Goal: Communication & Community: Participate in discussion

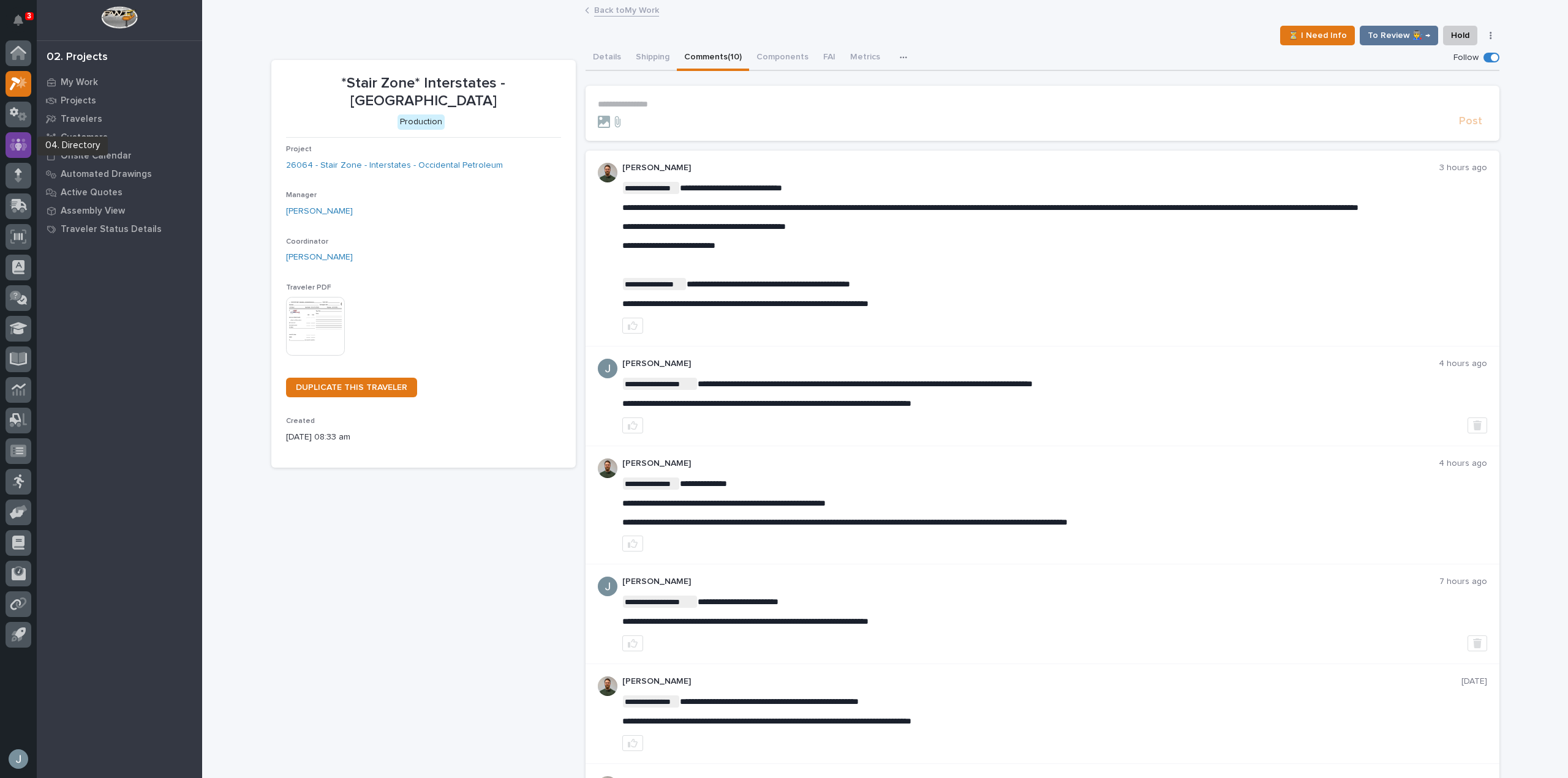
click at [15, 137] on div at bounding box center [18, 145] width 26 height 26
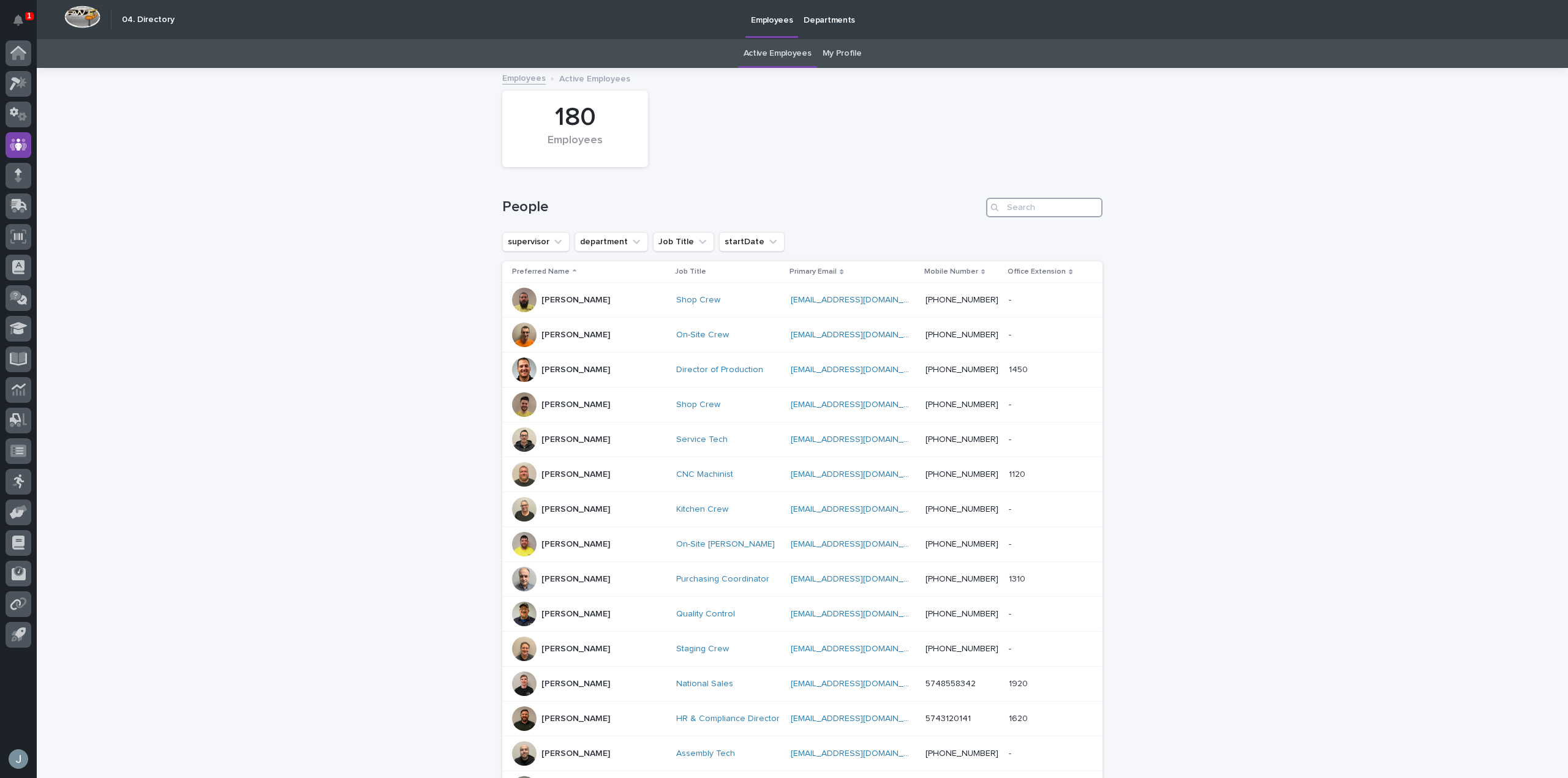
click at [1034, 213] on input "Search" at bounding box center [1044, 207] width 116 height 20
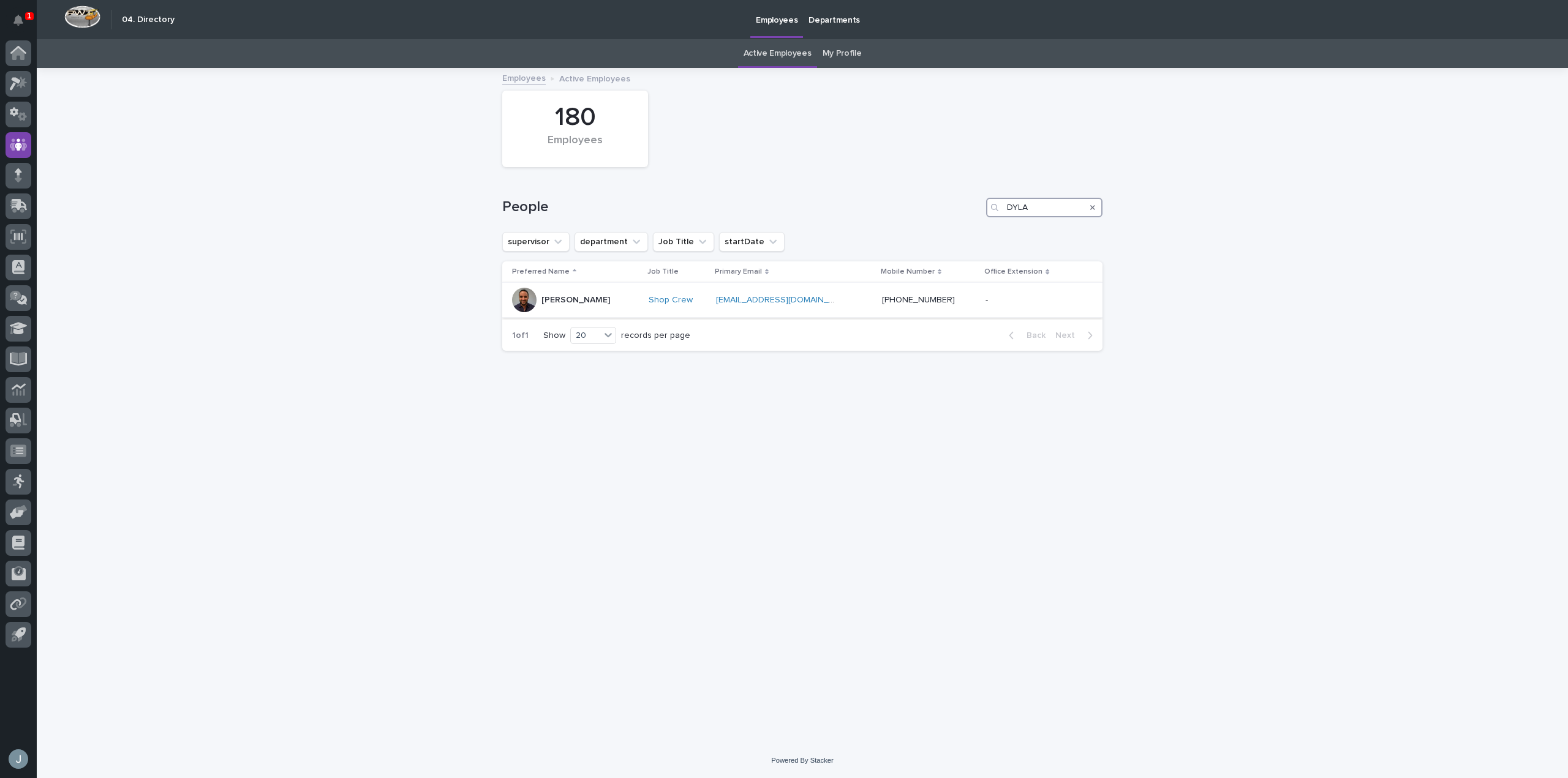
type input "DYLA"
click at [616, 300] on div "Dylan Schlabach" at bounding box center [575, 299] width 127 height 24
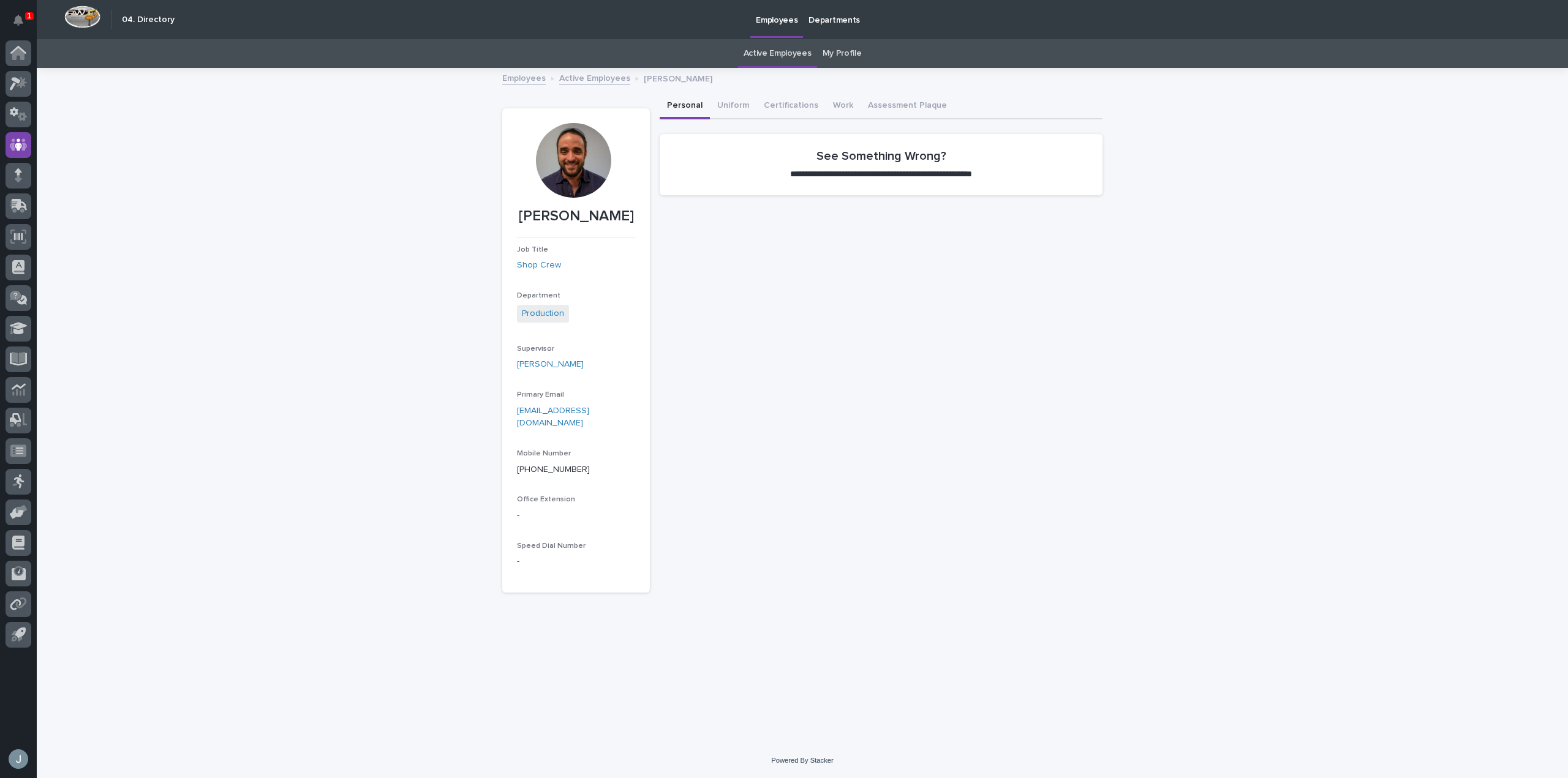
click at [583, 175] on div at bounding box center [574, 161] width 75 height 75
click at [737, 103] on button "Uniform" at bounding box center [733, 106] width 46 height 26
click at [759, 105] on button "Certifications" at bounding box center [791, 106] width 69 height 26
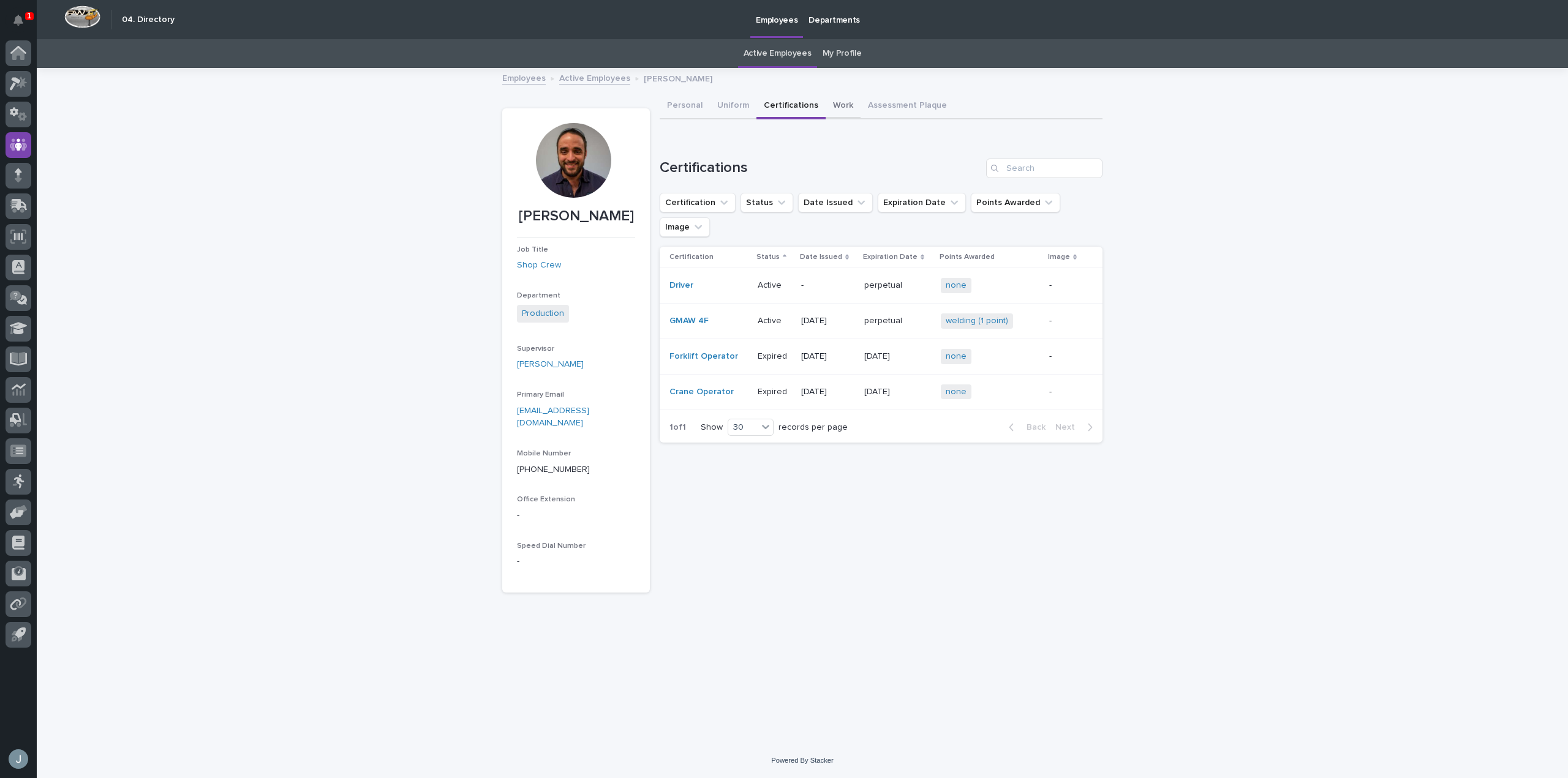
click at [833, 110] on button "Work" at bounding box center [843, 106] width 35 height 26
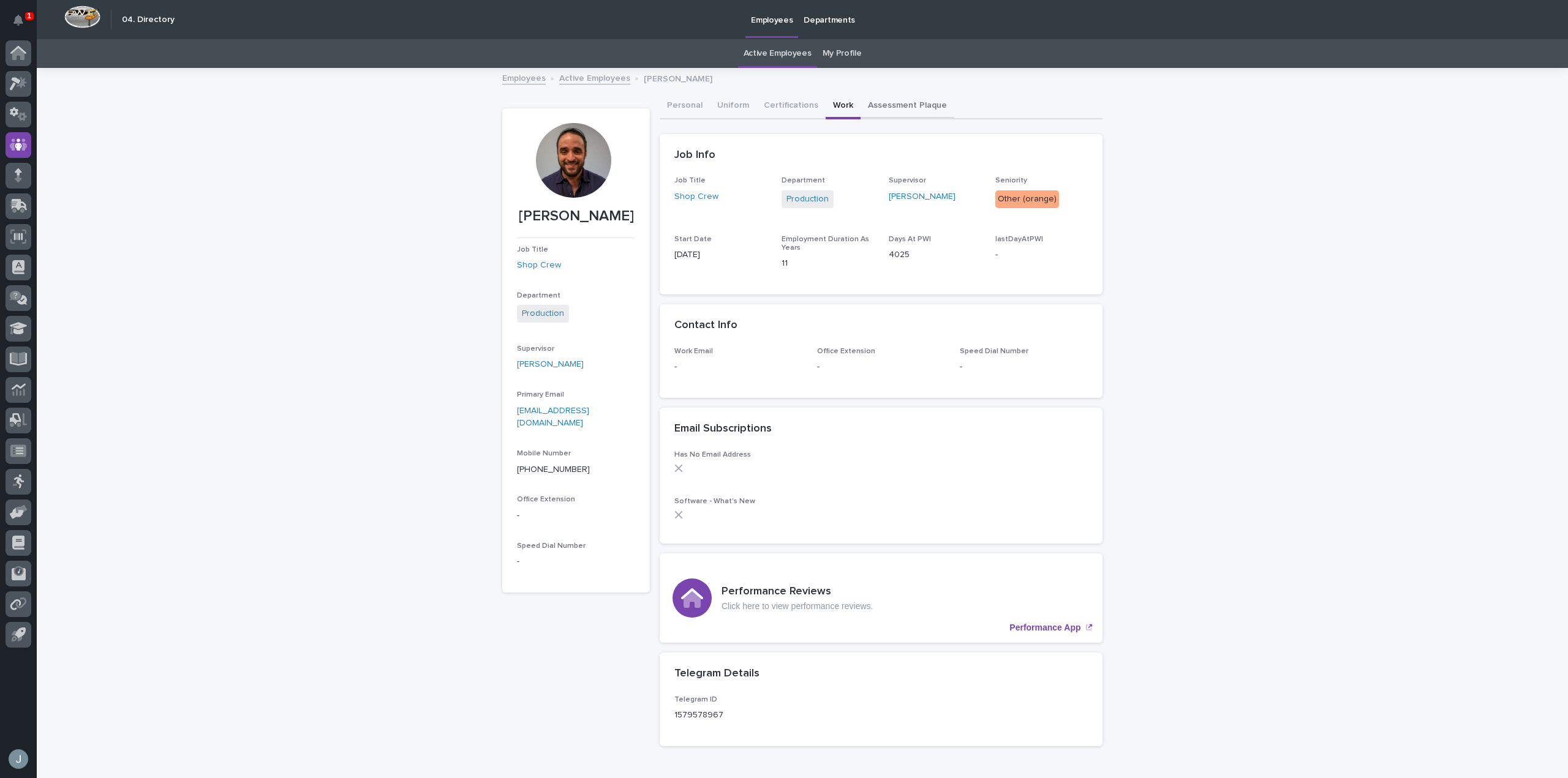
click at [907, 113] on button "Assessment Plaque" at bounding box center [907, 106] width 94 height 26
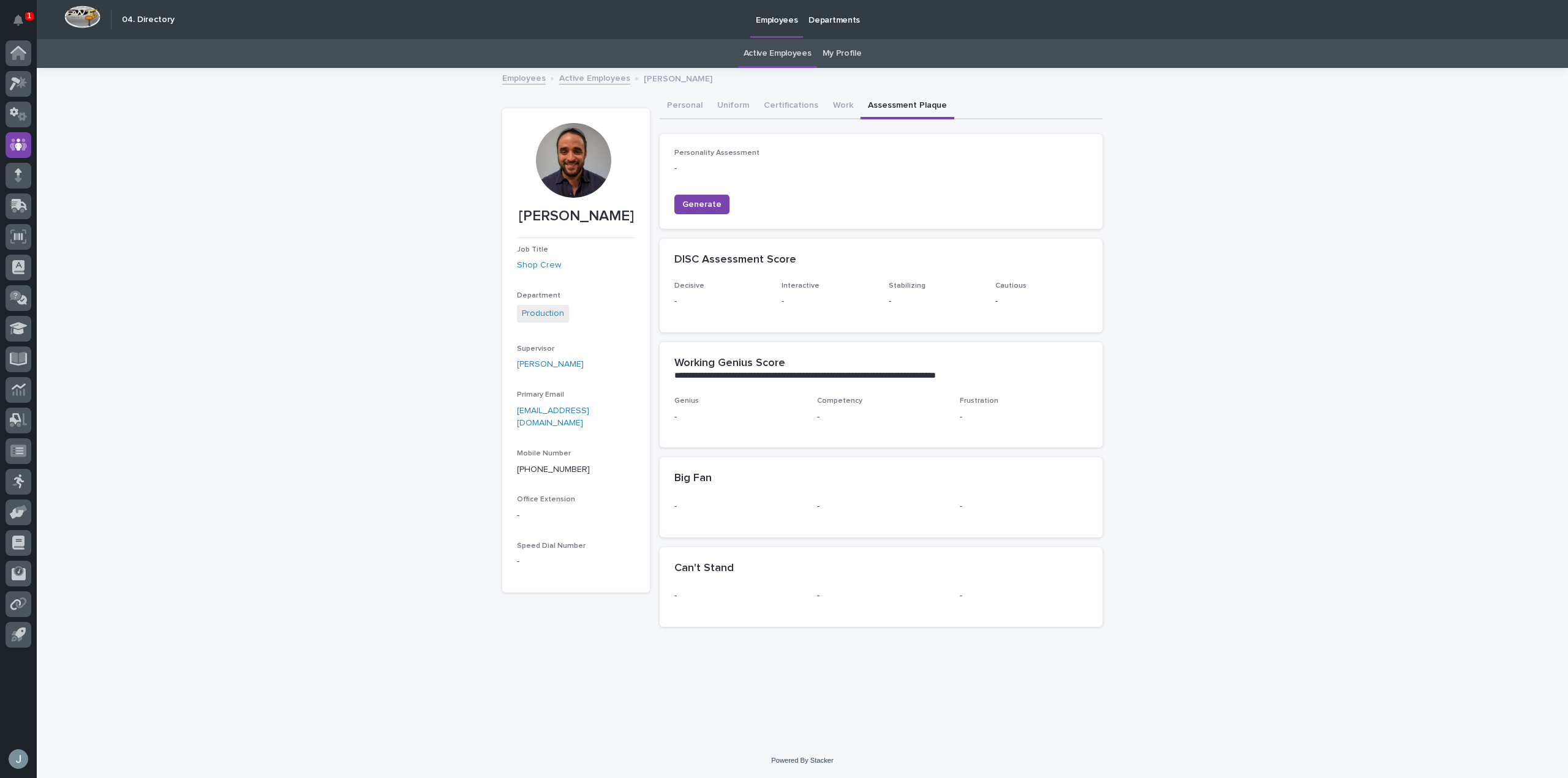
click at [860, 107] on button "Assessment Plaque" at bounding box center [907, 106] width 94 height 26
click at [835, 105] on button "Work" at bounding box center [843, 106] width 35 height 26
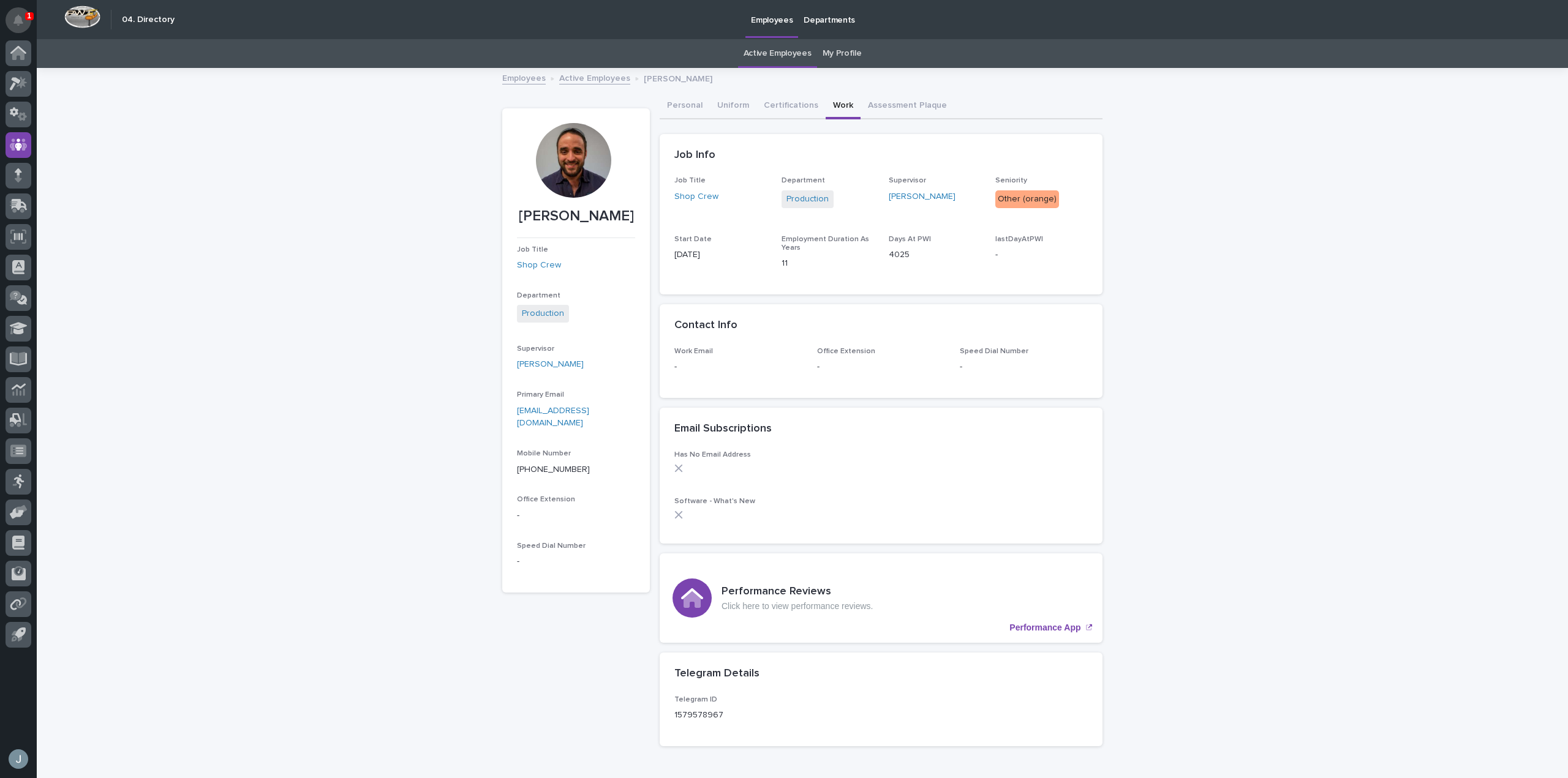
click at [17, 19] on icon "Notifications" at bounding box center [18, 20] width 10 height 11
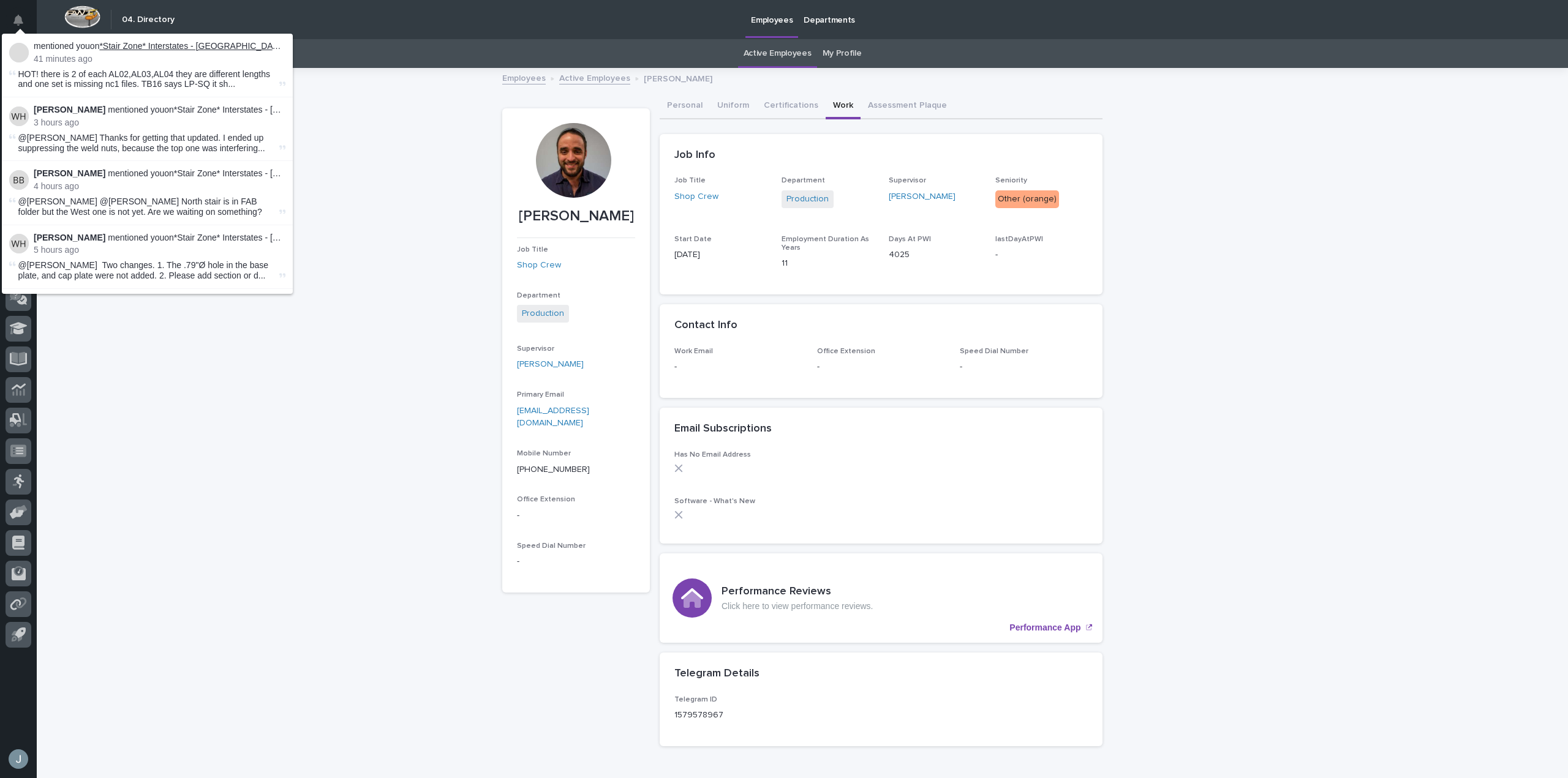
click at [189, 47] on link "*Stair Zone* Interstates - North Stair" at bounding box center [192, 46] width 186 height 10
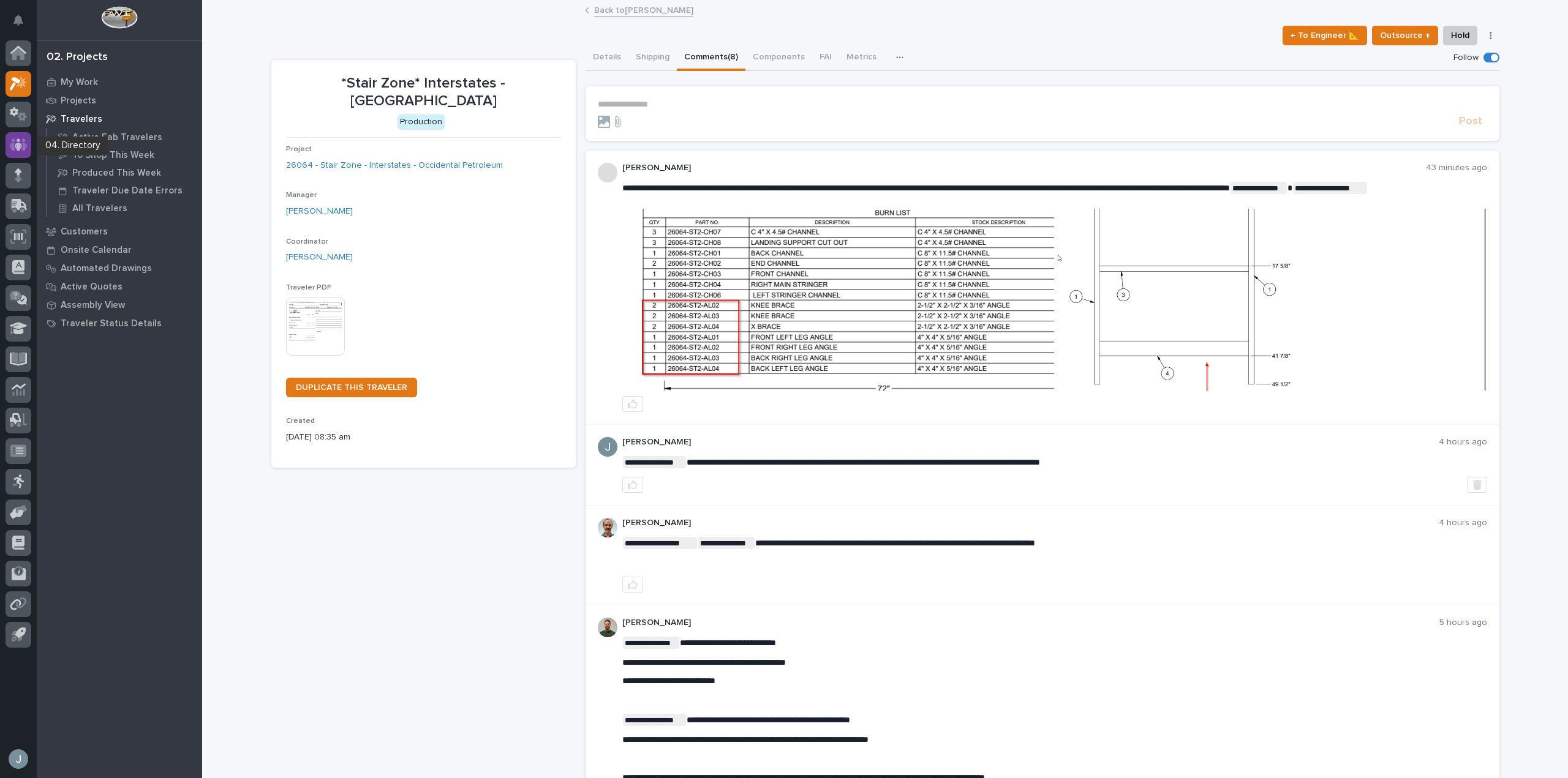
click at [24, 149] on icon at bounding box center [19, 145] width 18 height 13
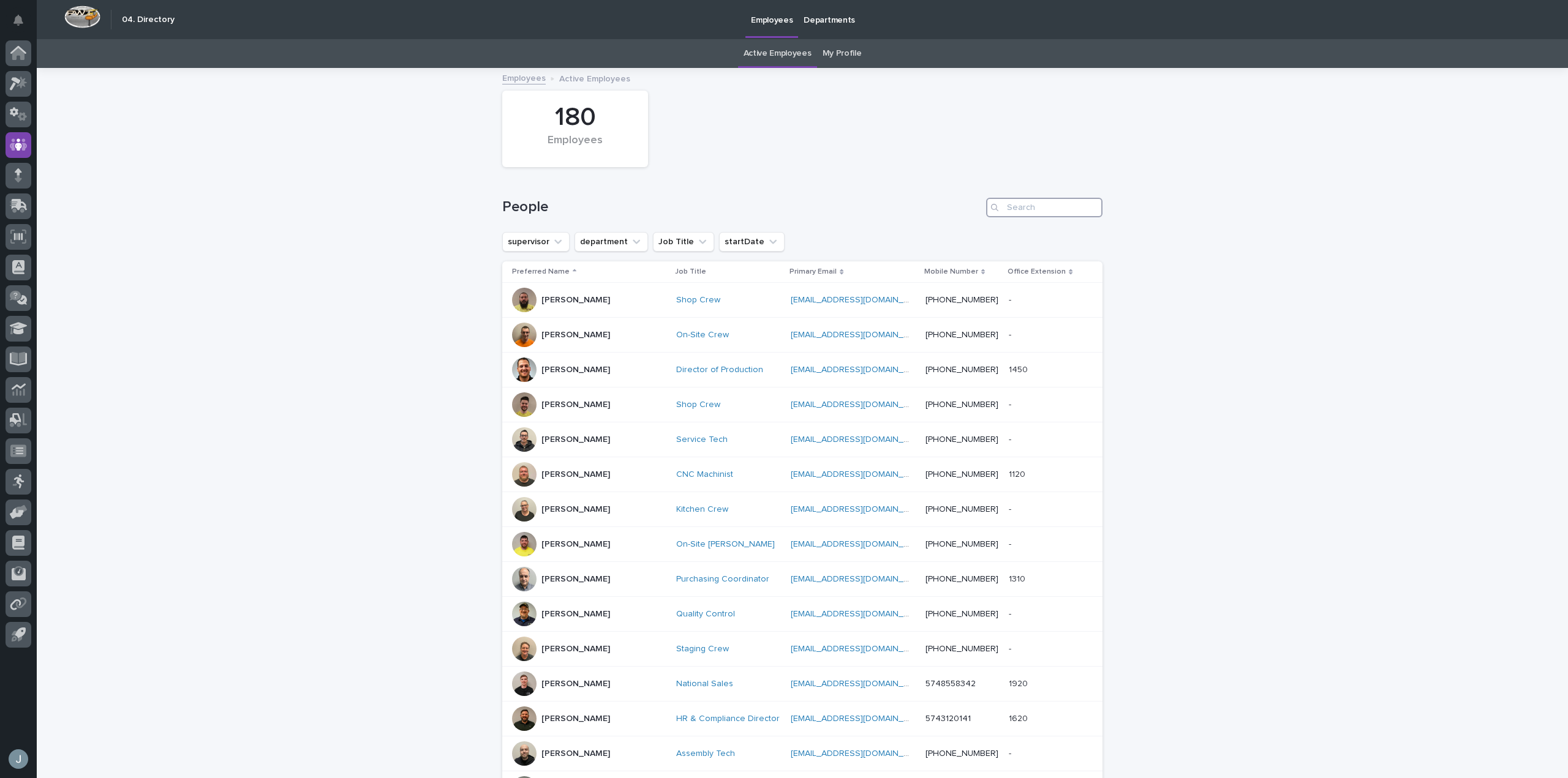
click at [1016, 213] on input "Search" at bounding box center [1044, 207] width 116 height 20
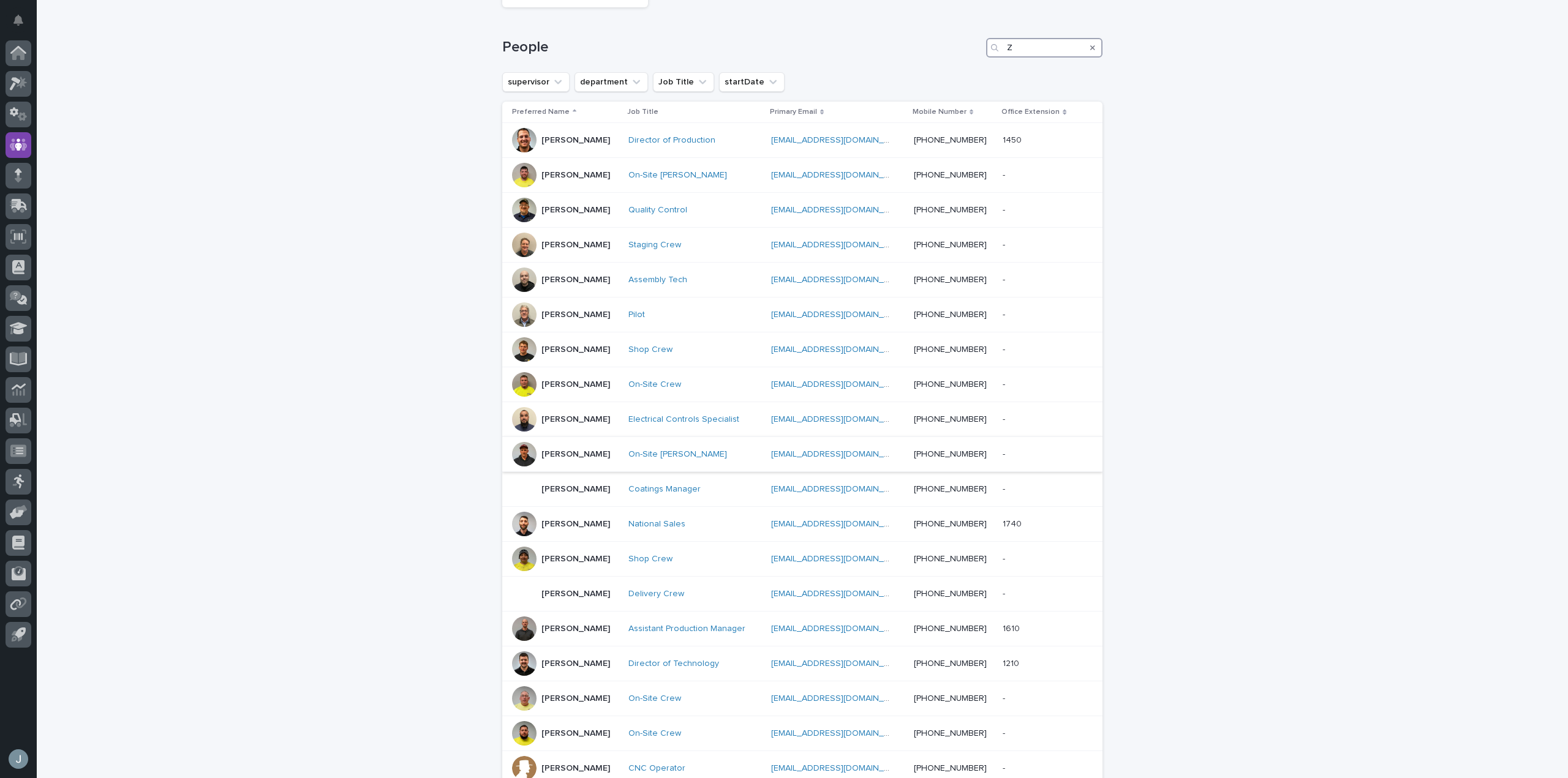
scroll to position [159, 0]
type input "Z"
click at [10, 28] on button "Notifications" at bounding box center [18, 20] width 26 height 26
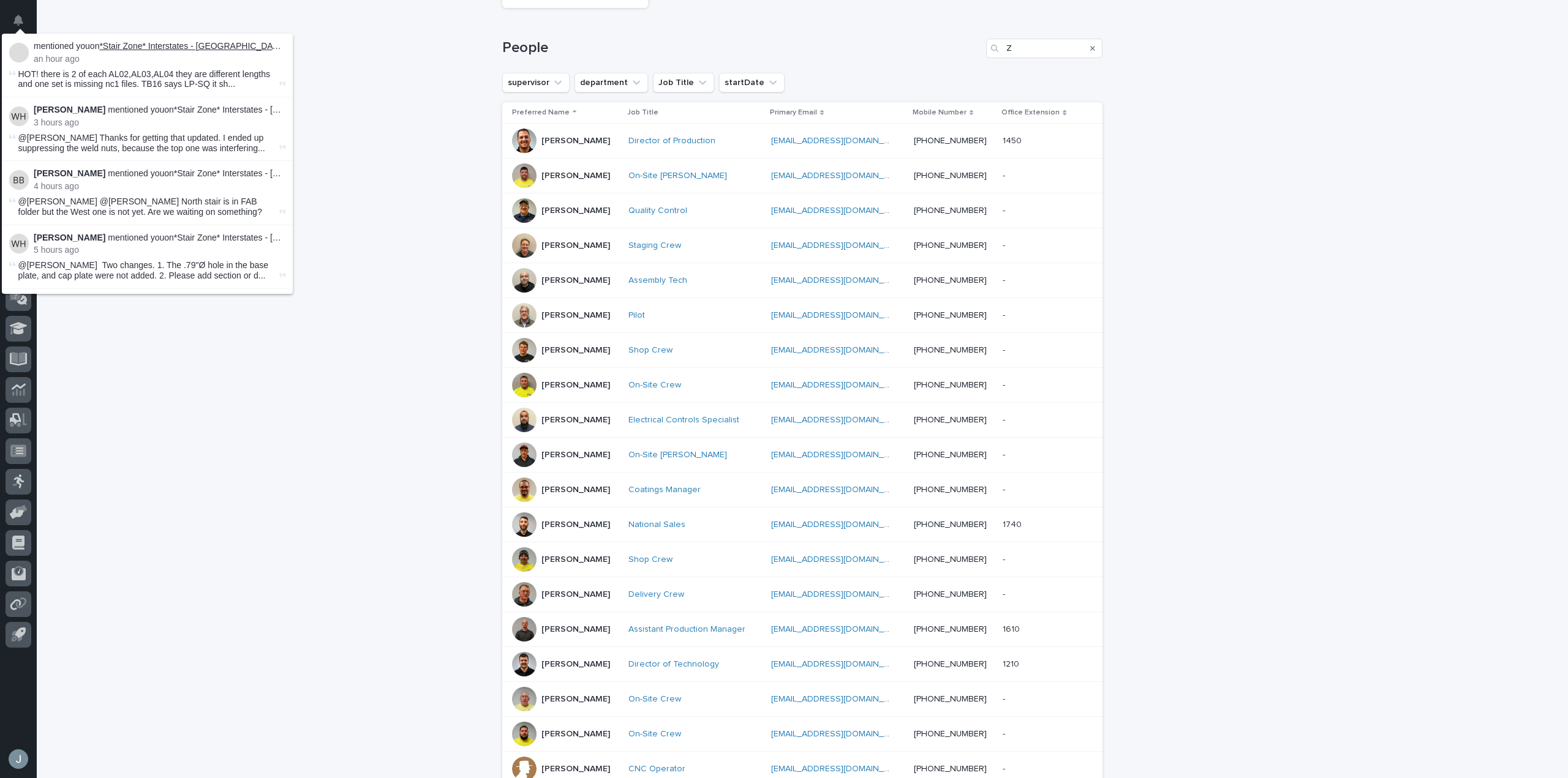
click at [165, 43] on link "*Stair Zone* Interstates - North Stair" at bounding box center [192, 46] width 186 height 10
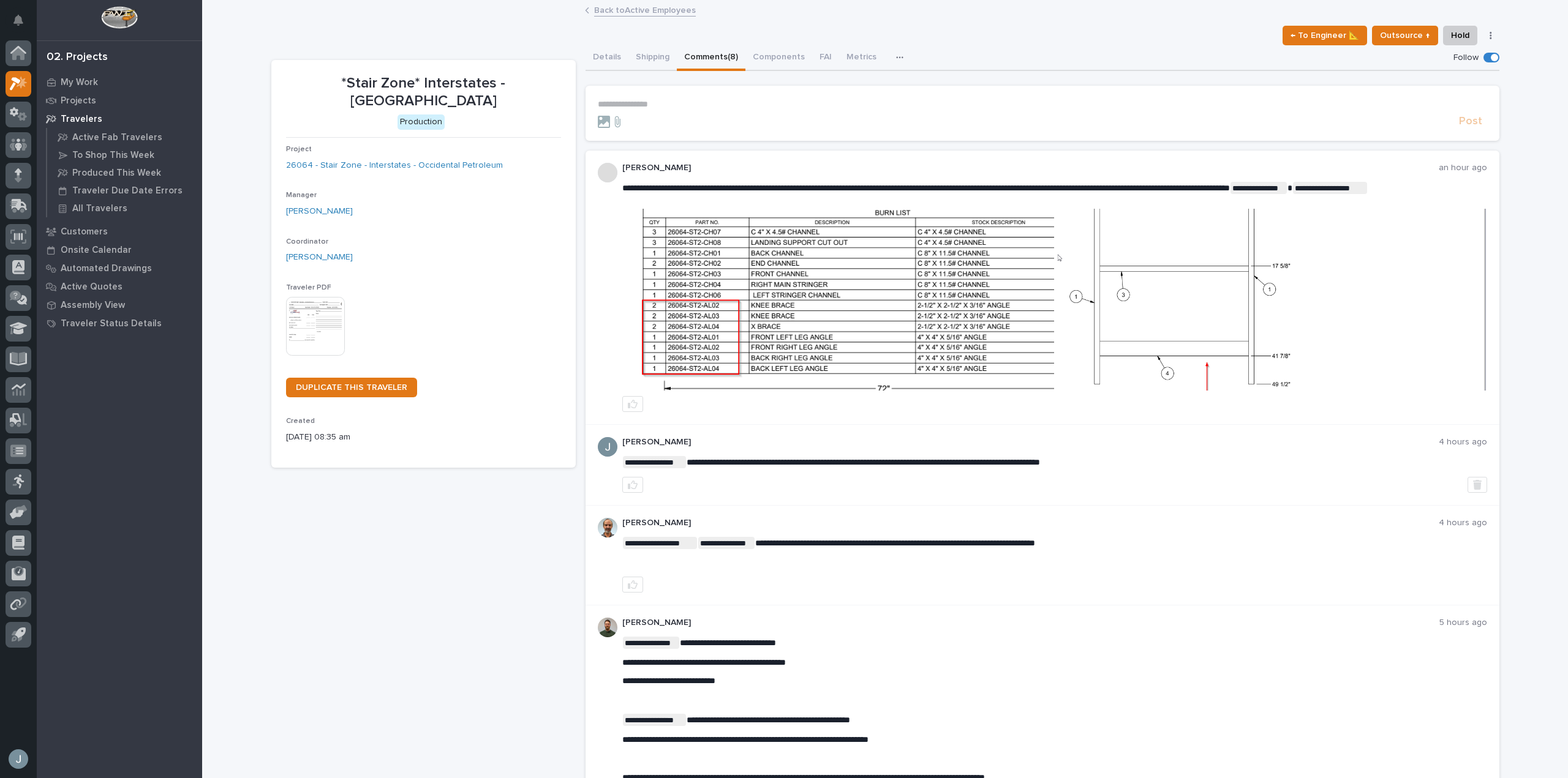
click at [1277, 372] on img at bounding box center [1270, 300] width 432 height 182
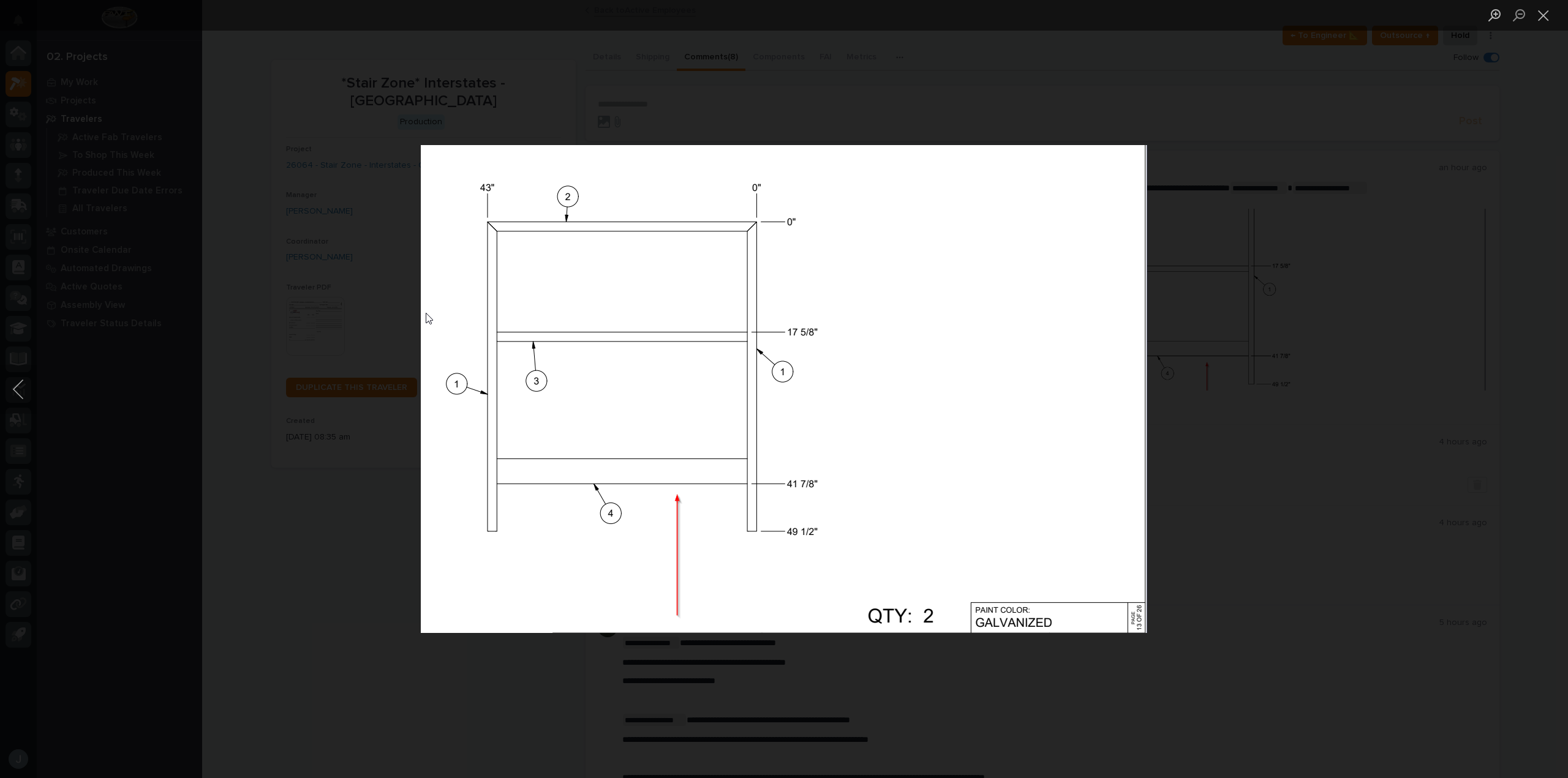
scroll to position [86, 0]
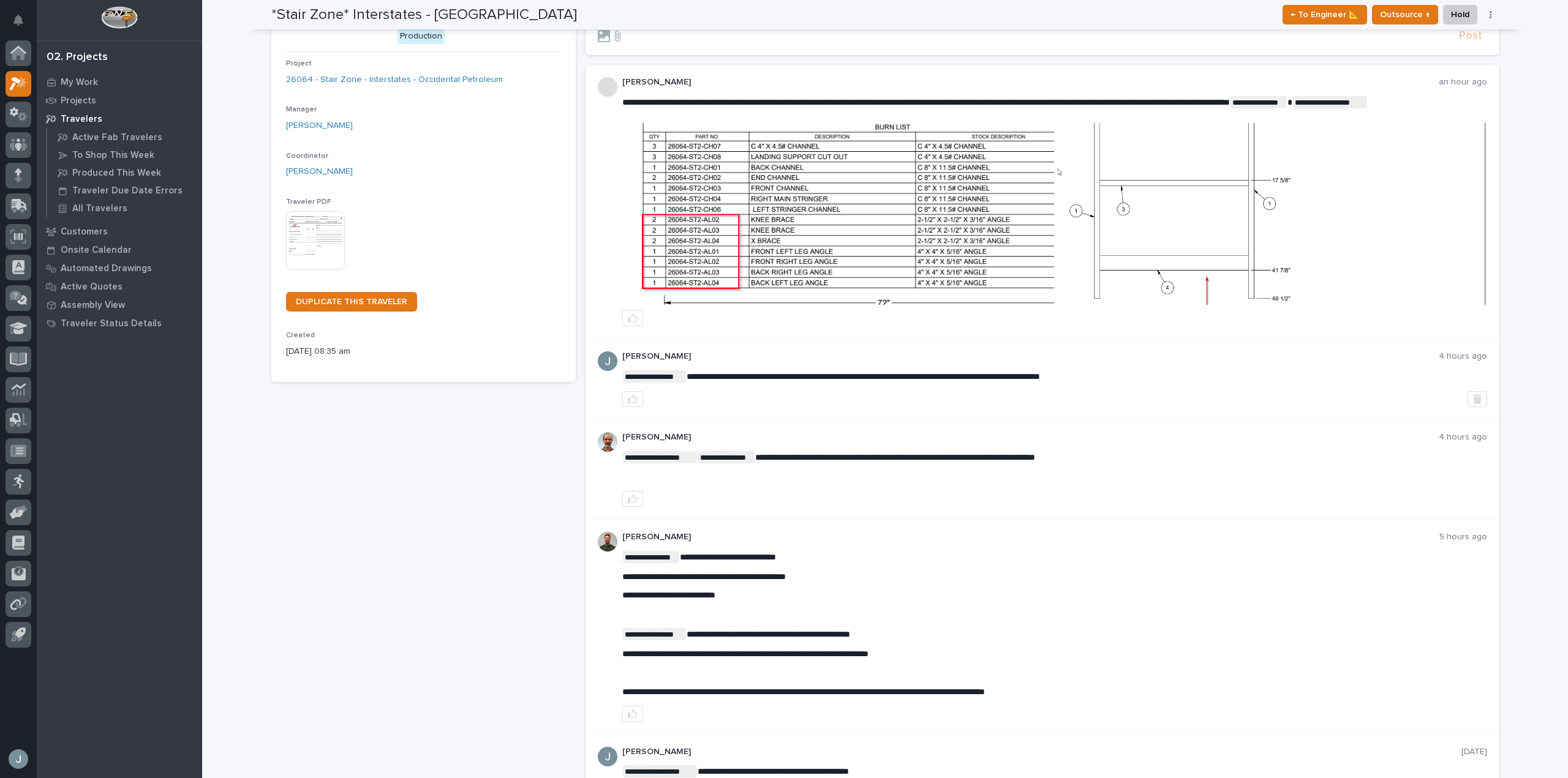
click at [901, 36] on div at bounding box center [1026, 37] width 856 height 13
click at [757, 47] on section "**********" at bounding box center [1042, 28] width 914 height 55
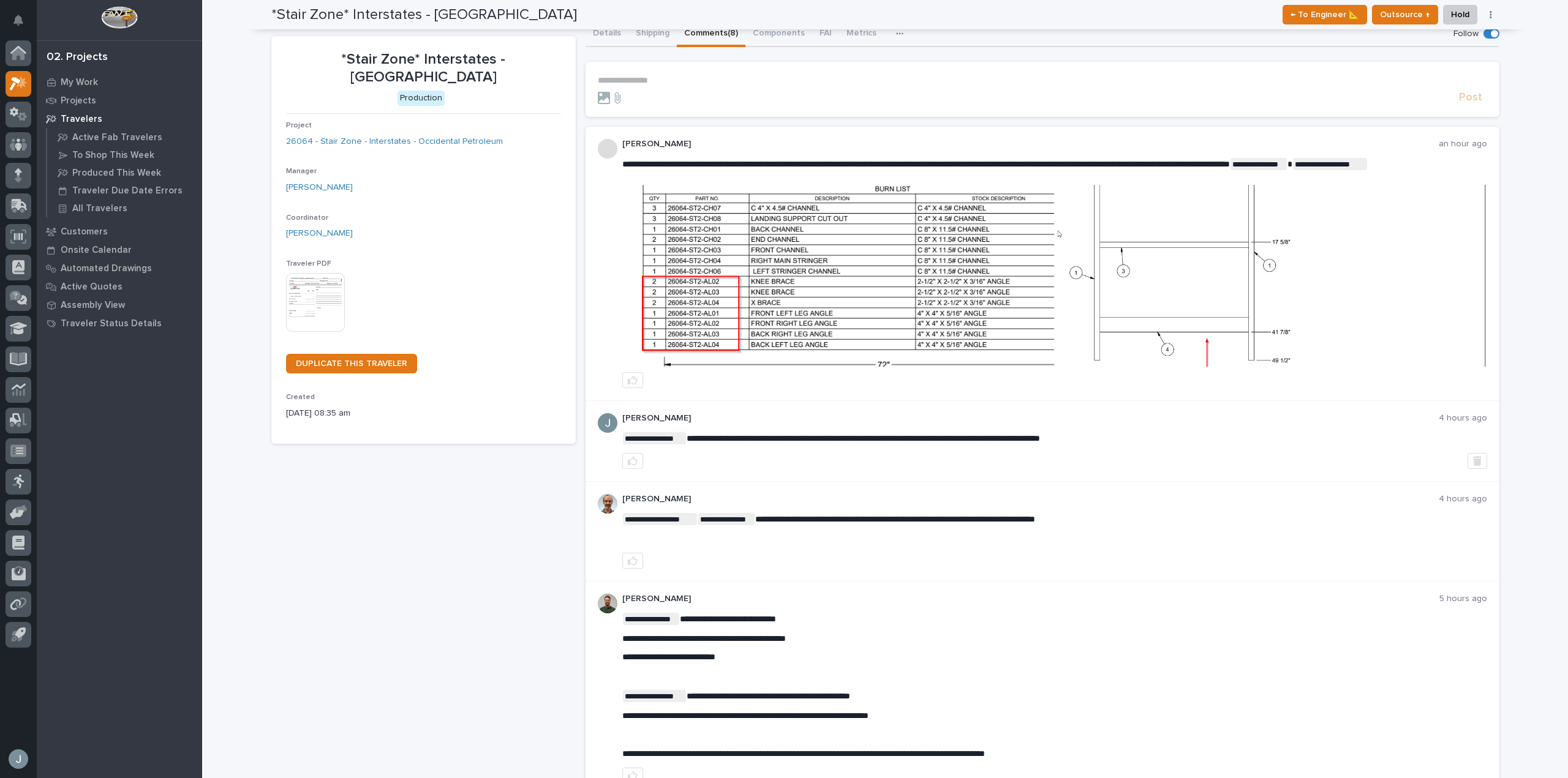
scroll to position [0, 0]
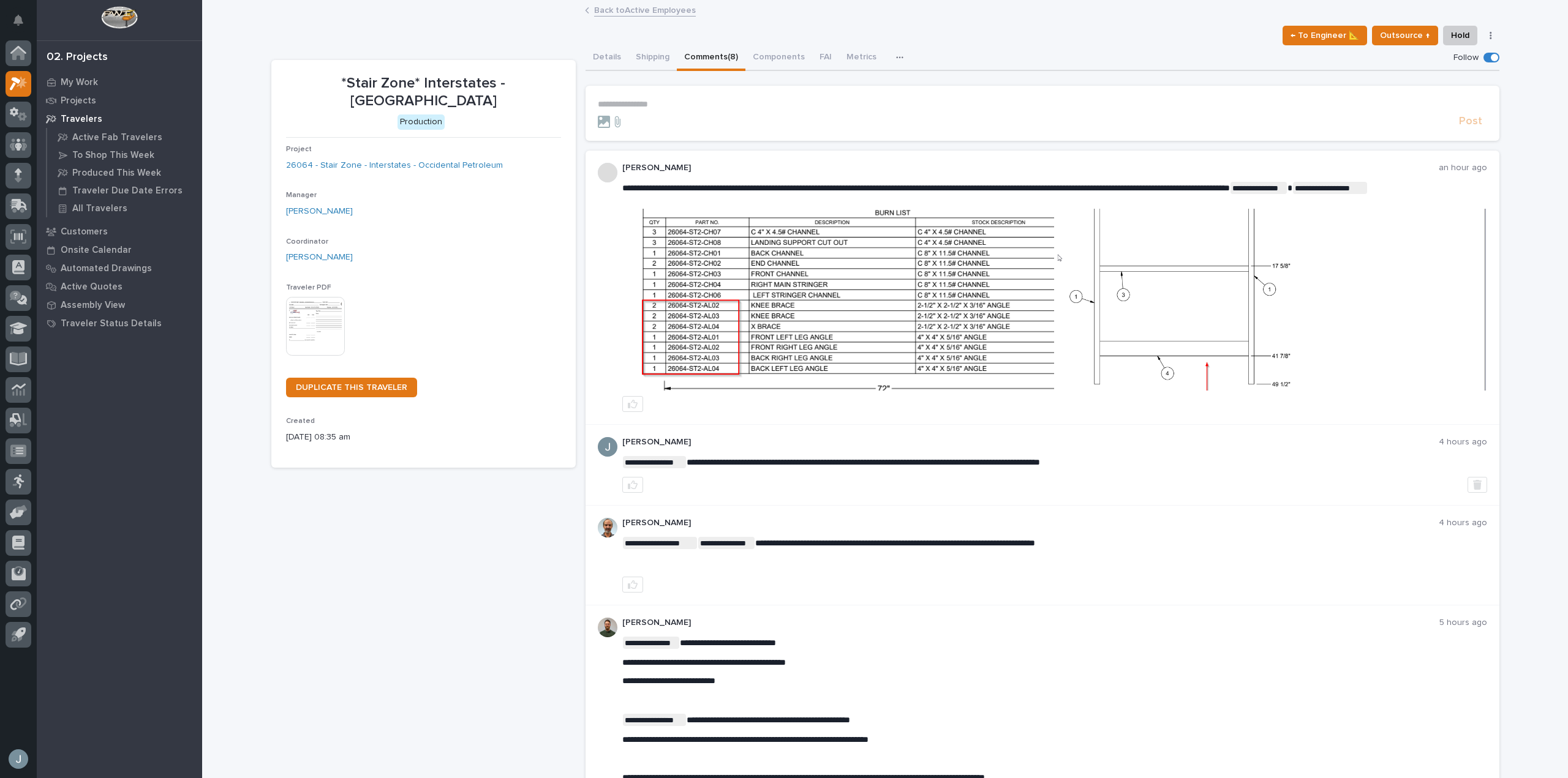
click at [676, 108] on p "**********" at bounding box center [1042, 105] width 889 height 11
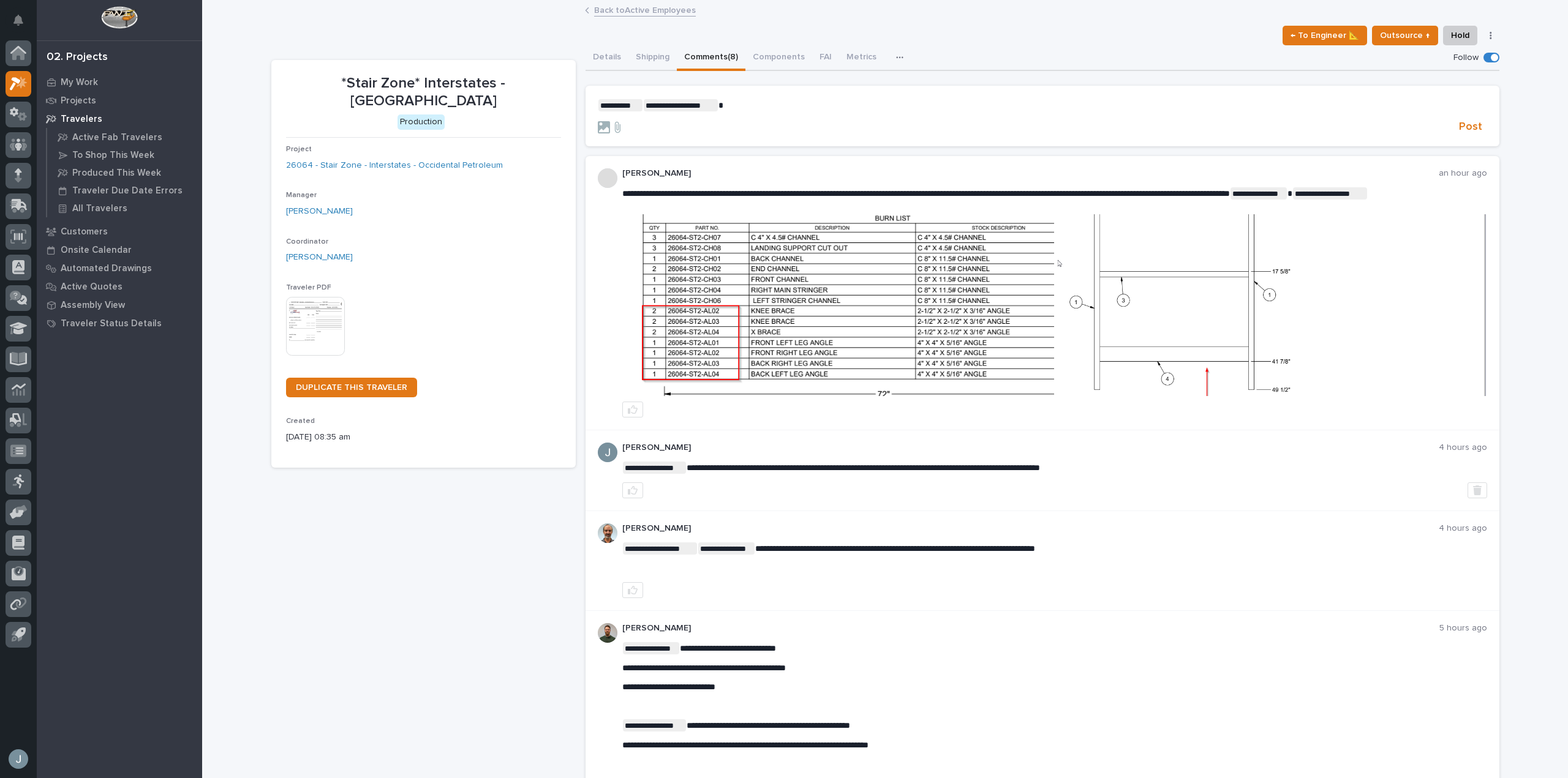
click at [1064, 117] on form "**********" at bounding box center [1042, 117] width 889 height 36
click at [975, 121] on div at bounding box center [1026, 128] width 856 height 13
click at [949, 111] on p "**********" at bounding box center [1042, 105] width 889 height 13
click at [1356, 394] on img at bounding box center [1270, 305] width 432 height 182
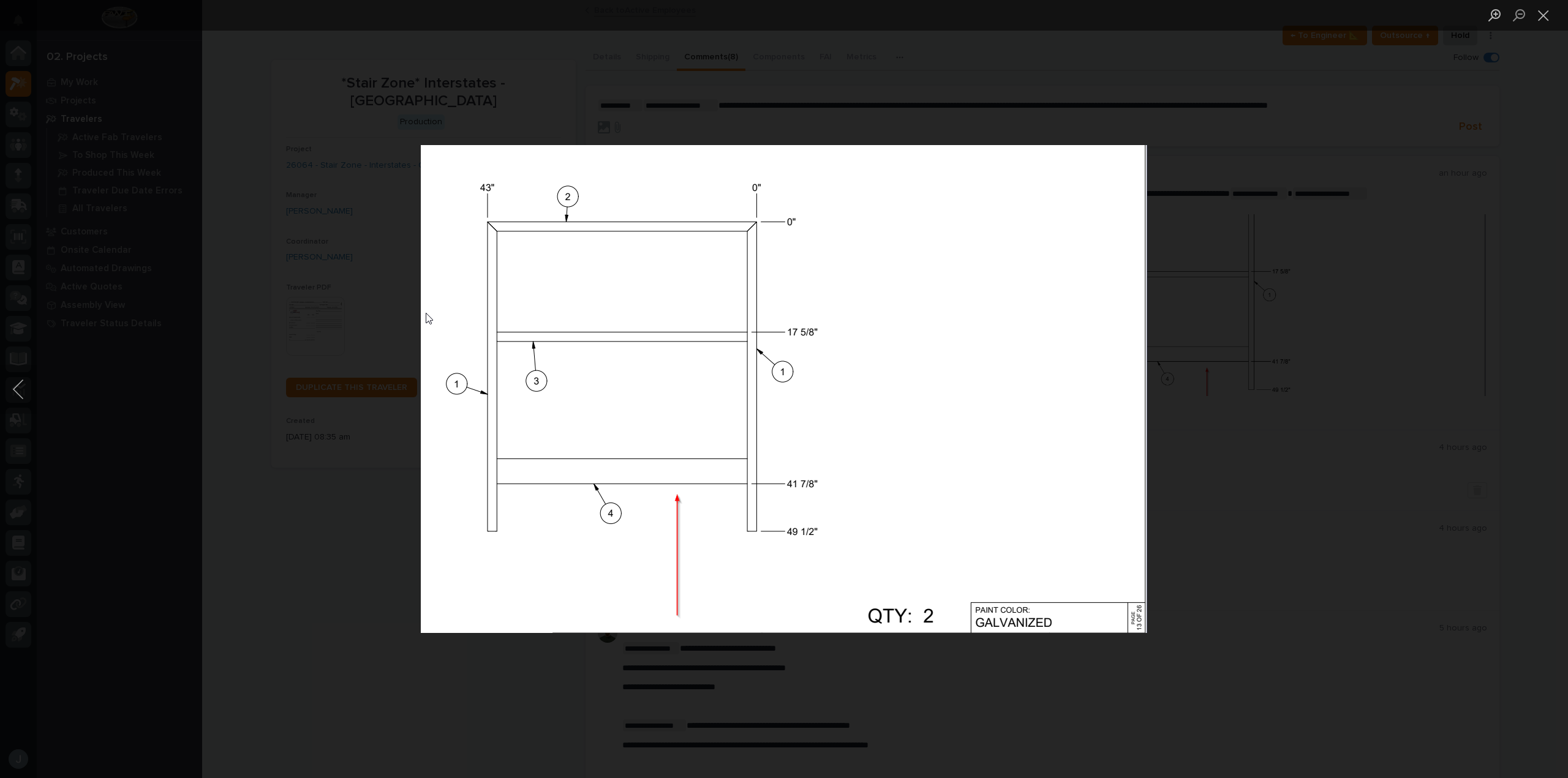
click at [1345, 353] on div "Lightbox" at bounding box center [784, 389] width 1568 height 778
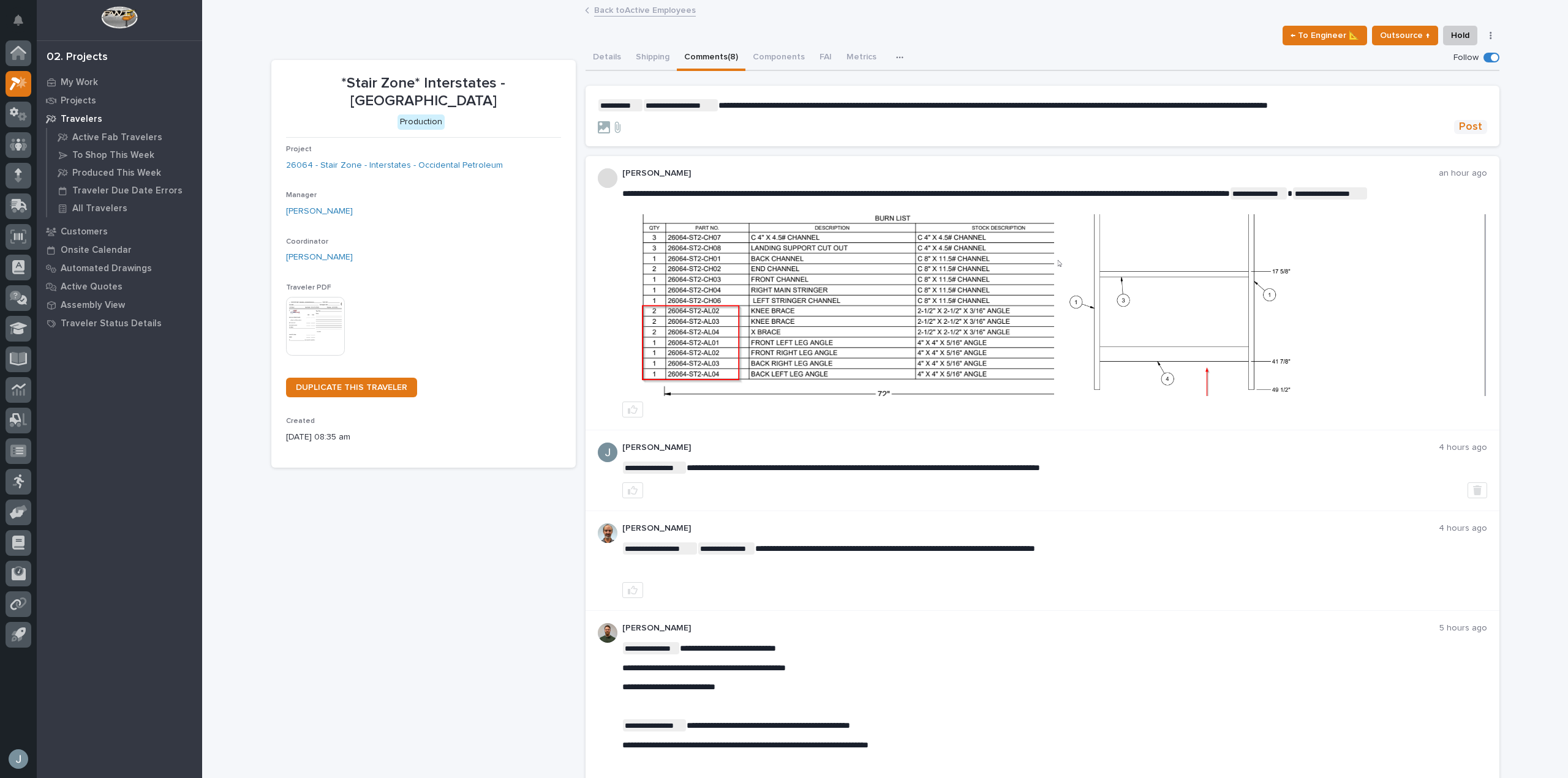
click at [1480, 128] on button "Post" at bounding box center [1470, 127] width 33 height 14
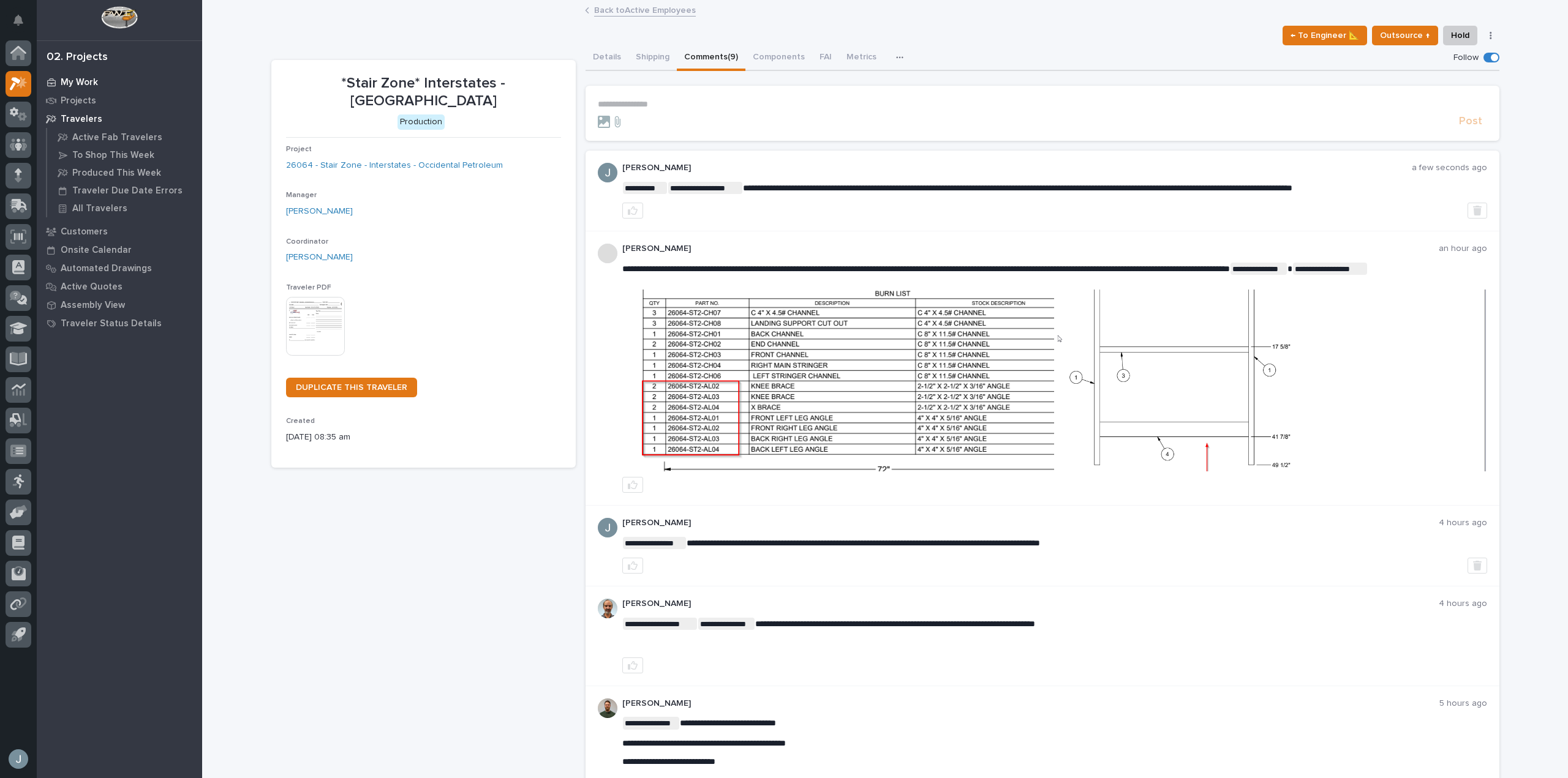
click at [81, 79] on p "My Work" at bounding box center [80, 82] width 38 height 11
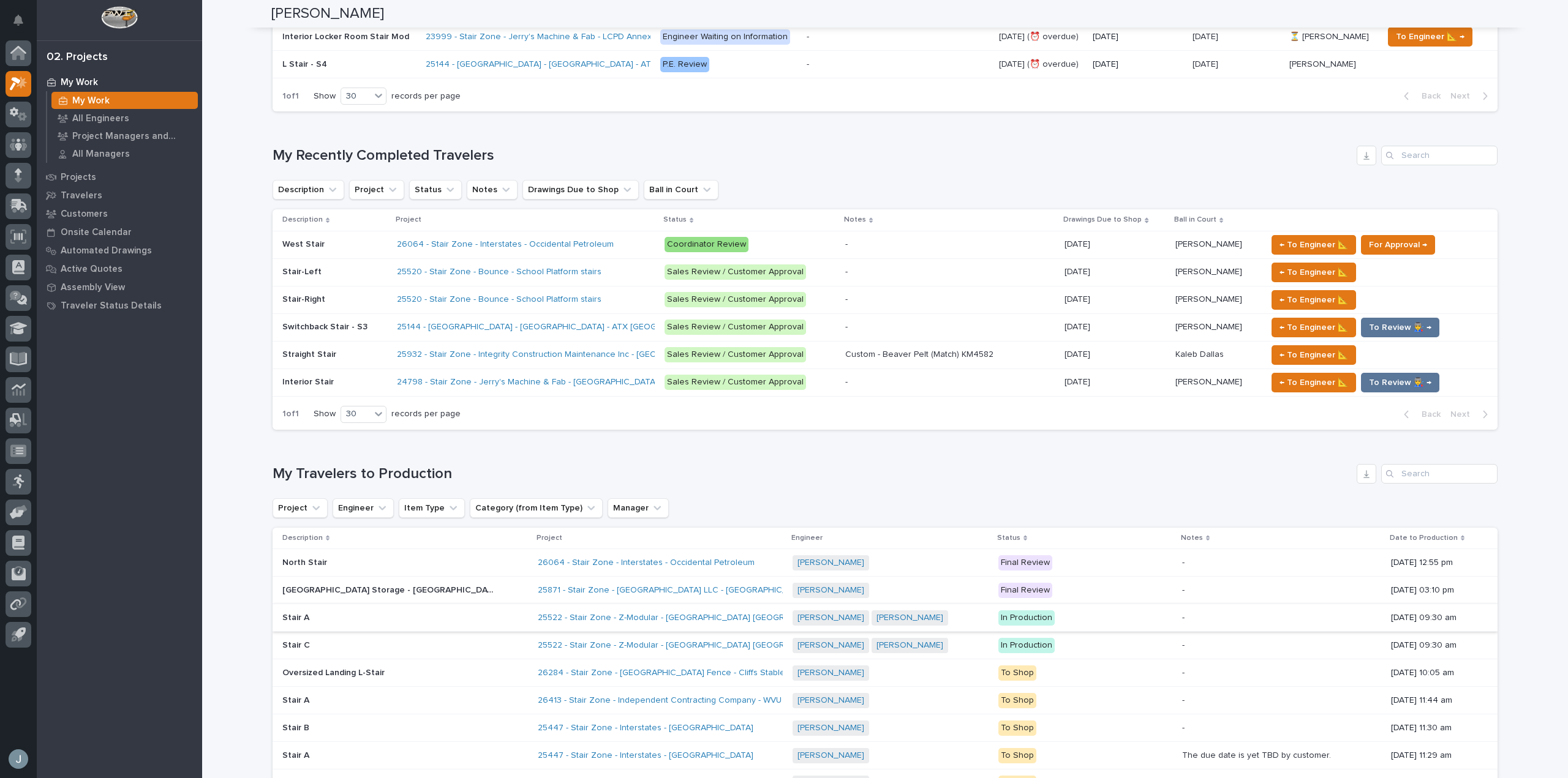
scroll to position [701, 0]
